Goal: Task Accomplishment & Management: Complete application form

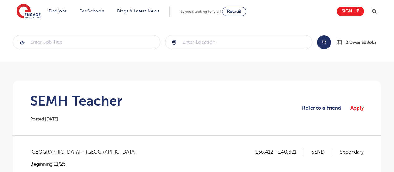
scroll to position [430, 0]
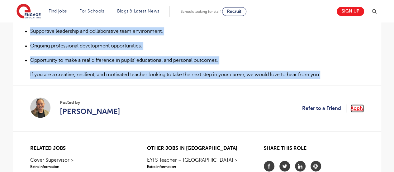
click at [362, 108] on link "Apply" at bounding box center [356, 108] width 13 height 8
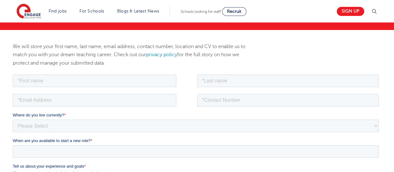
scroll to position [60, 0]
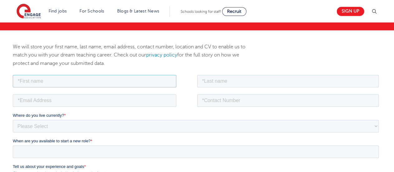
click at [114, 82] on input "text" at bounding box center [95, 80] width 164 height 12
type input "Chinenye"
click at [227, 83] on input "text" at bounding box center [288, 80] width 182 height 12
type input "Itanyi"
click at [154, 96] on input "email" at bounding box center [95, 100] width 164 height 12
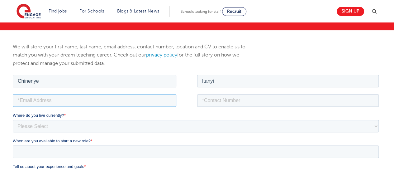
type input "chinenyeitanyi@gmail.com"
click at [223, 99] on input "tel" at bounding box center [288, 100] width 182 height 12
type input "+447881158336"
click at [376, 126] on select "Please Select UK Canada Ireland Australia New Zealand Europe USA South Africa J…" at bounding box center [196, 125] width 366 height 12
select select "UK"
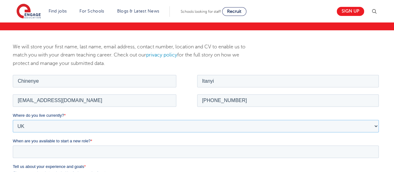
click at [13, 119] on select "Please Select UK Canada Ireland Australia New Zealand Europe USA South Africa J…" at bounding box center [196, 125] width 366 height 12
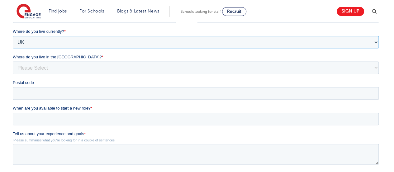
scroll to position [147, 0]
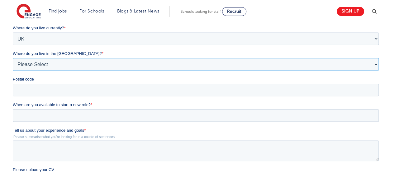
click at [374, 64] on select "Please Select Overseas Barnsley Bedfordshire Berkshire Bournemouth Bracknell Fo…" at bounding box center [196, 64] width 366 height 12
select select "Essex"
click at [13, 70] on select "Please Select Overseas Barnsley Bedfordshire Berkshire Bournemouth Bracknell Fo…" at bounding box center [196, 64] width 366 height 12
click at [302, 92] on input "Postal code" at bounding box center [196, 89] width 366 height 12
type input "CM1 7QL"
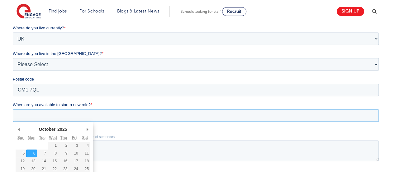
click at [92, 116] on input "When are you available to start a new role? *" at bounding box center [196, 115] width 366 height 12
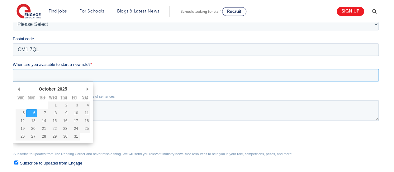
scroll to position [197, 0]
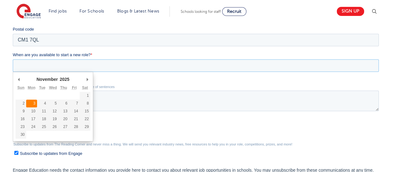
type div "2025-11-03"
type input "2025/11/03"
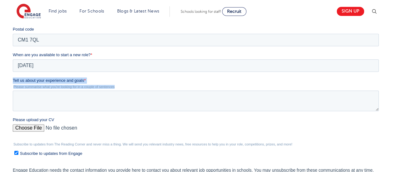
drag, startPoint x: 13, startPoint y: 79, endPoint x: 115, endPoint y: 88, distance: 102.2
click at [115, 88] on div "Tell us about your experience and goals * Please summarise what you're looking …" at bounding box center [197, 94] width 369 height 34
copy div "Tell us about your experience and goals * Please summarise what you're looking …"
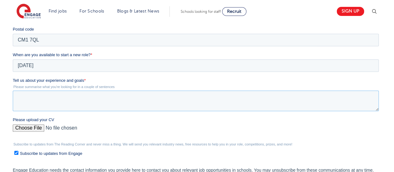
click at [59, 100] on textarea "Tell us about your experience and goals *" at bounding box center [196, 100] width 366 height 21
paste textarea "I’m a passionate SEN Teacher dedicated to creating inclusive and supportive lea…"
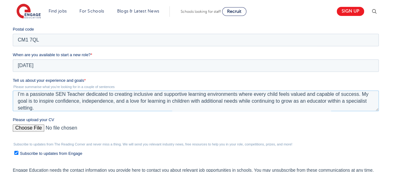
scroll to position [7, 0]
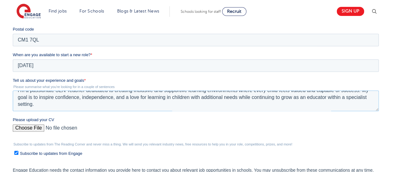
type textarea "I’m a passionate SEN Teacher dedicated to creating inclusive and supportive lea…"
click at [39, 124] on input "Please upload your CV" at bounding box center [196, 130] width 366 height 12
type input "C:\fakepath\CHINENYE ITANYI SEMH CV.docx"
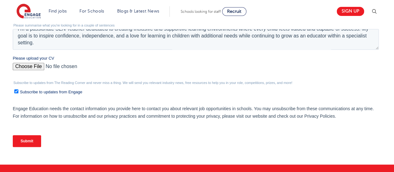
scroll to position [259, 0]
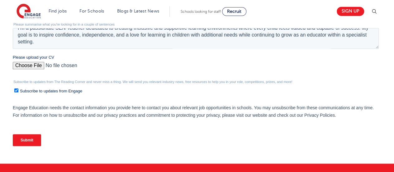
click at [17, 90] on input "Subscribe to updates from Engage" at bounding box center [16, 90] width 4 height 4
checkbox input "false"
click at [33, 140] on input "Submit" at bounding box center [27, 140] width 28 height 12
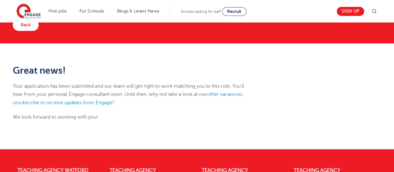
scroll to position [50, 0]
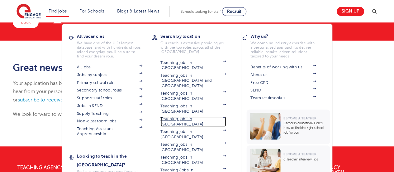
click at [177, 116] on link "Teaching jobs in [GEOGRAPHIC_DATA]" at bounding box center [192, 121] width 65 height 10
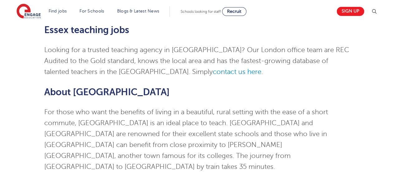
scroll to position [52, 0]
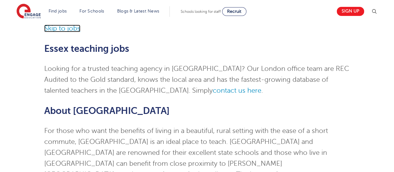
click at [73, 29] on link "Skip to jobs" at bounding box center [62, 28] width 36 height 7
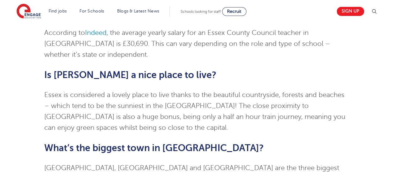
scroll to position [1516, 0]
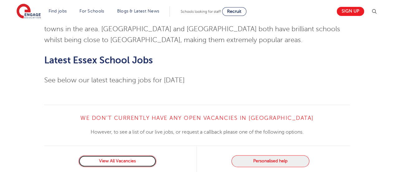
click at [105, 155] on link "View All Vacancies" at bounding box center [117, 161] width 78 height 12
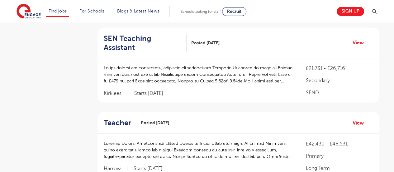
scroll to position [623, 0]
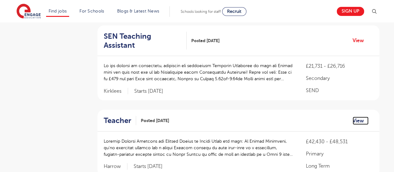
click at [359, 117] on link "View" at bounding box center [361, 121] width 16 height 8
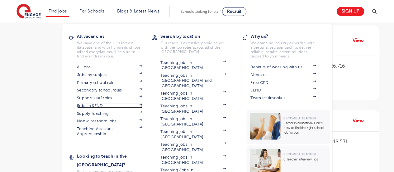
click at [99, 104] on link "Jobs in SEND" at bounding box center [109, 105] width 65 height 5
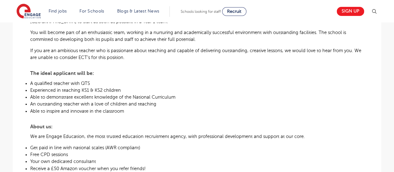
scroll to position [222, 0]
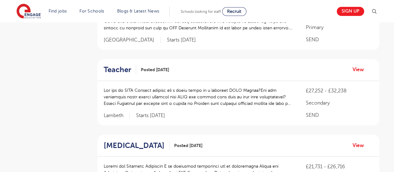
scroll to position [449, 0]
click at [360, 65] on link "View" at bounding box center [361, 69] width 16 height 8
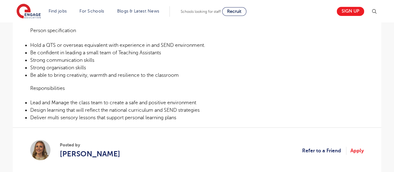
scroll to position [266, 0]
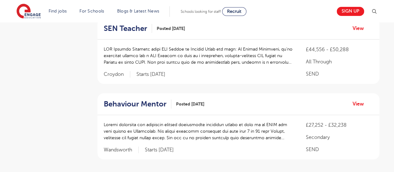
scroll to position [724, 0]
click at [355, 100] on link "View" at bounding box center [361, 104] width 16 height 8
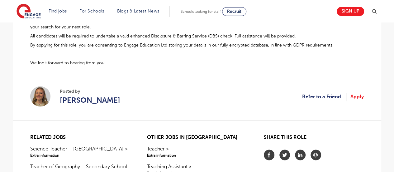
scroll to position [463, 0]
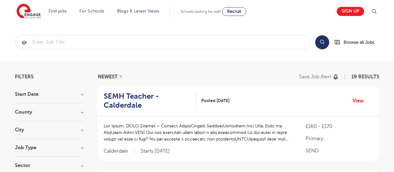
scroll to position [724, 0]
